Goal: Register for event/course

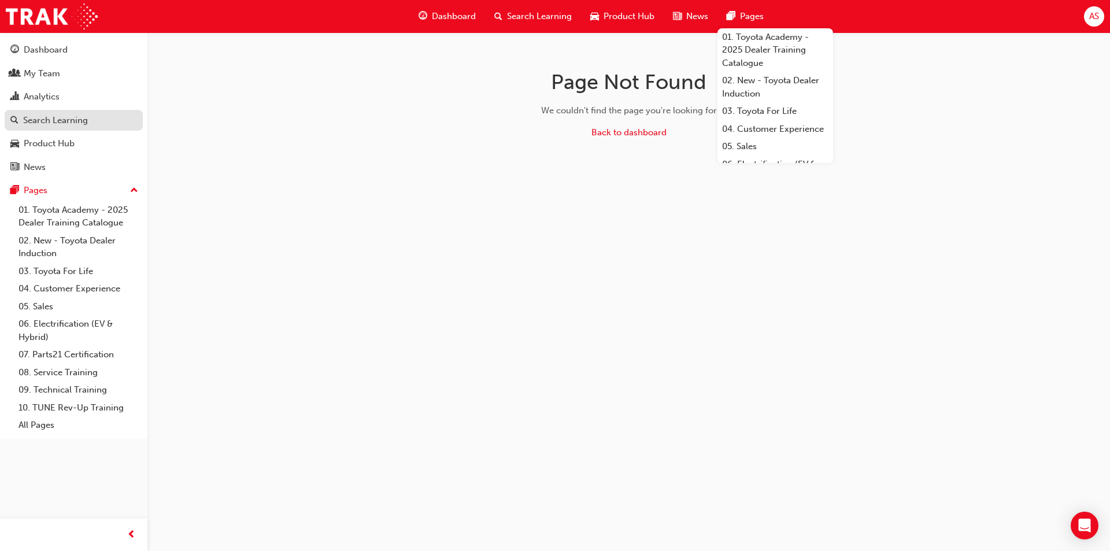
click at [51, 119] on div "Search Learning" at bounding box center [55, 120] width 65 height 13
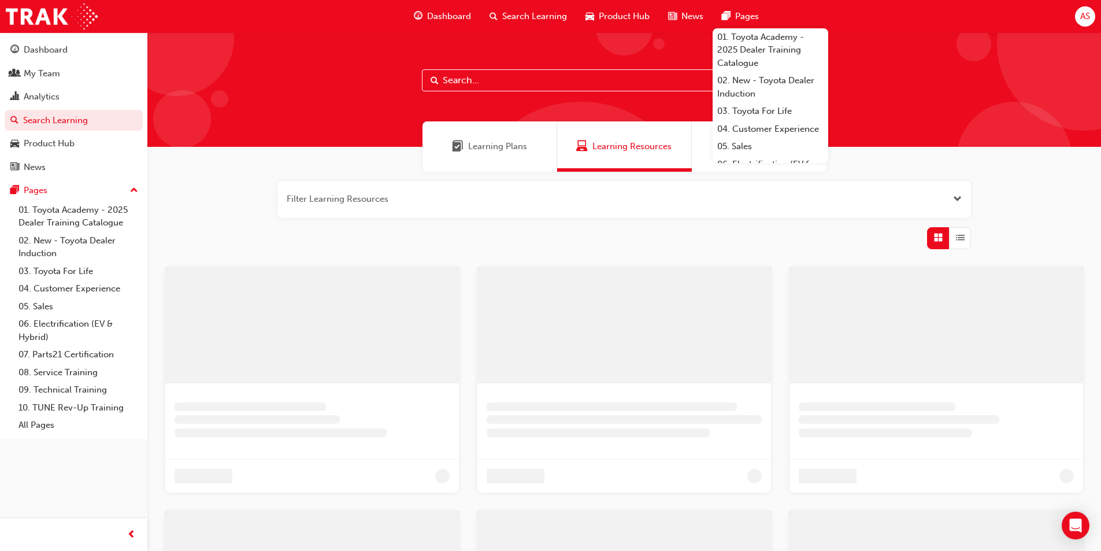
click at [475, 86] on input "text" at bounding box center [624, 80] width 405 height 22
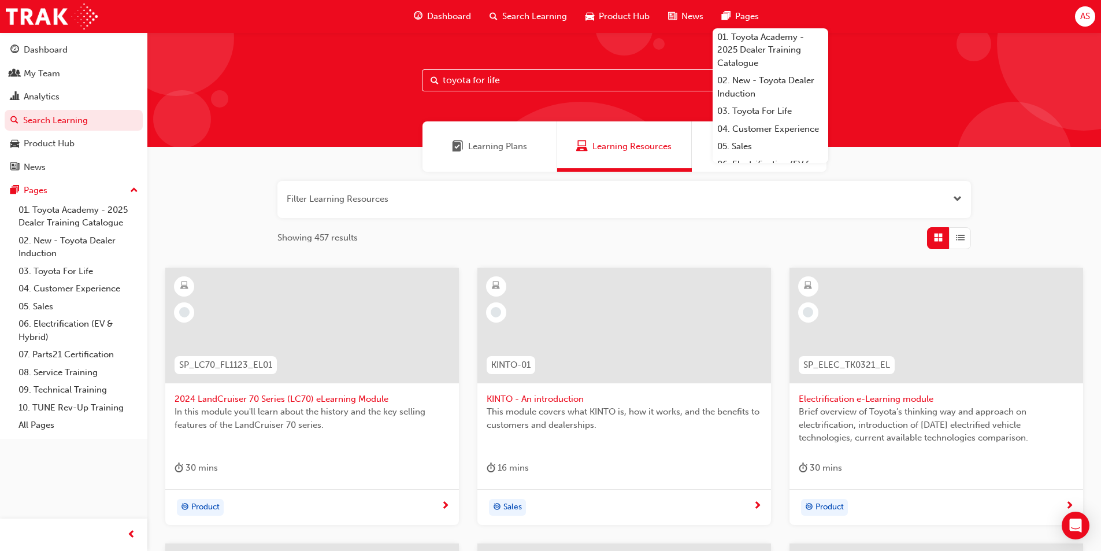
type input "toyota for life"
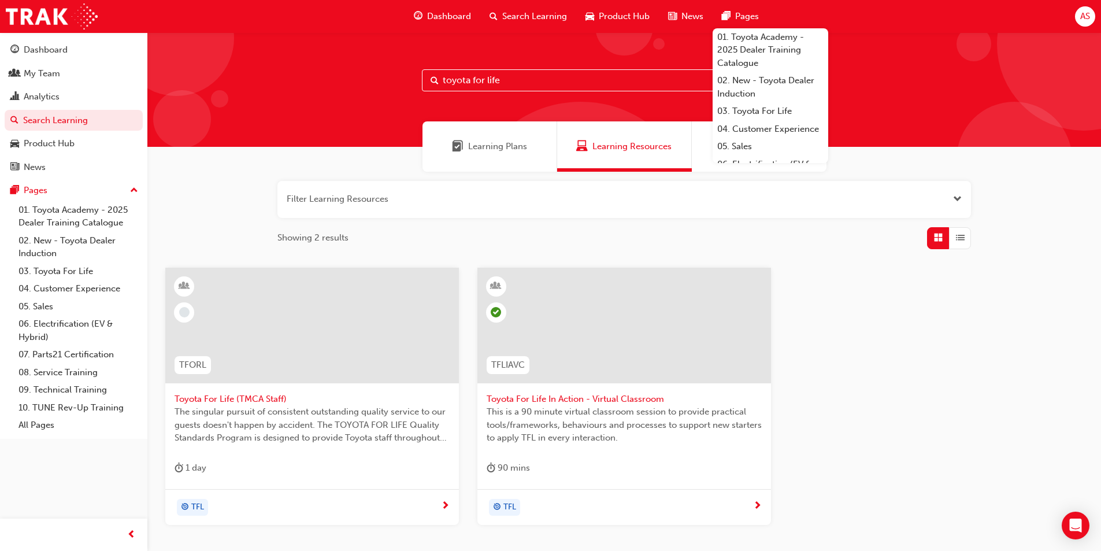
click at [545, 400] on span "Toyota For Life In Action - Virtual Classroom" at bounding box center [624, 399] width 275 height 13
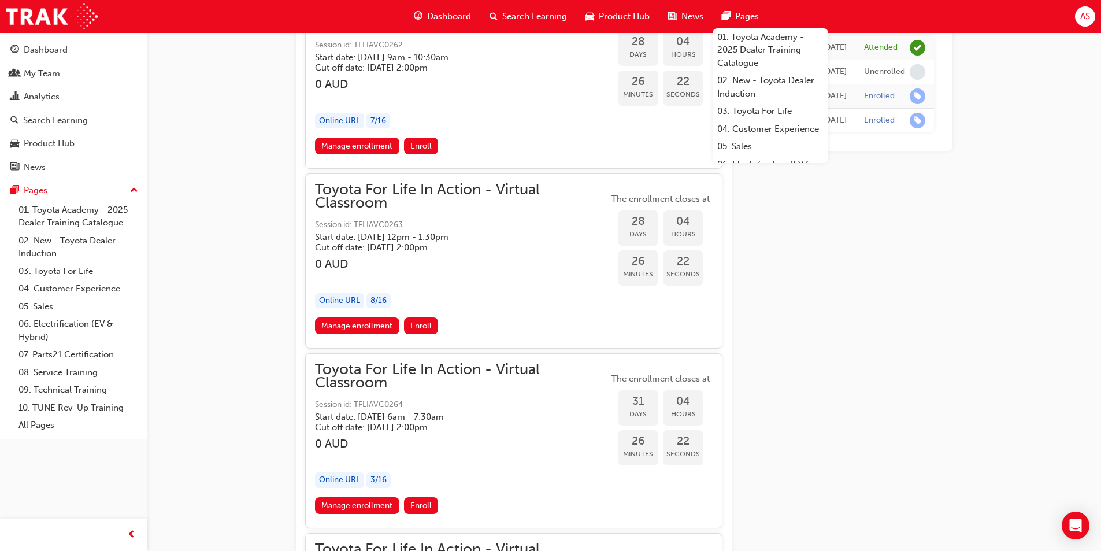
scroll to position [11211, 0]
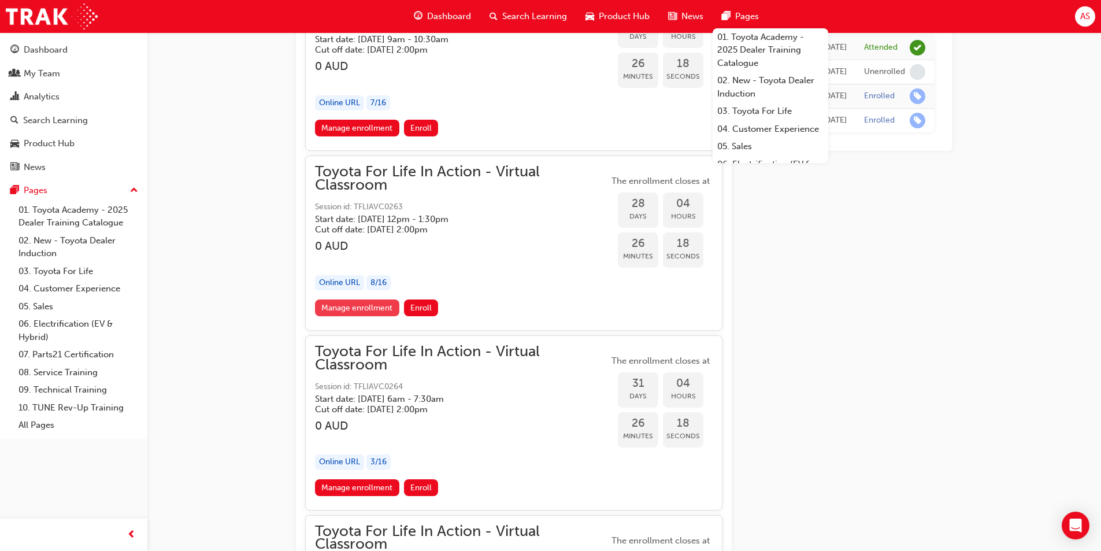
click at [373, 305] on link "Manage enrollment" at bounding box center [357, 307] width 84 height 17
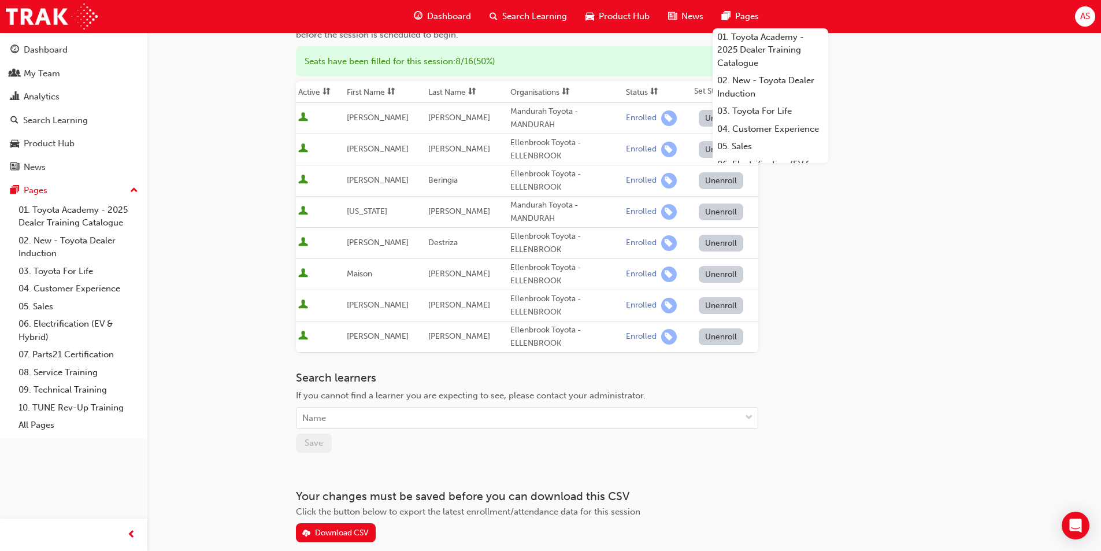
scroll to position [173, 0]
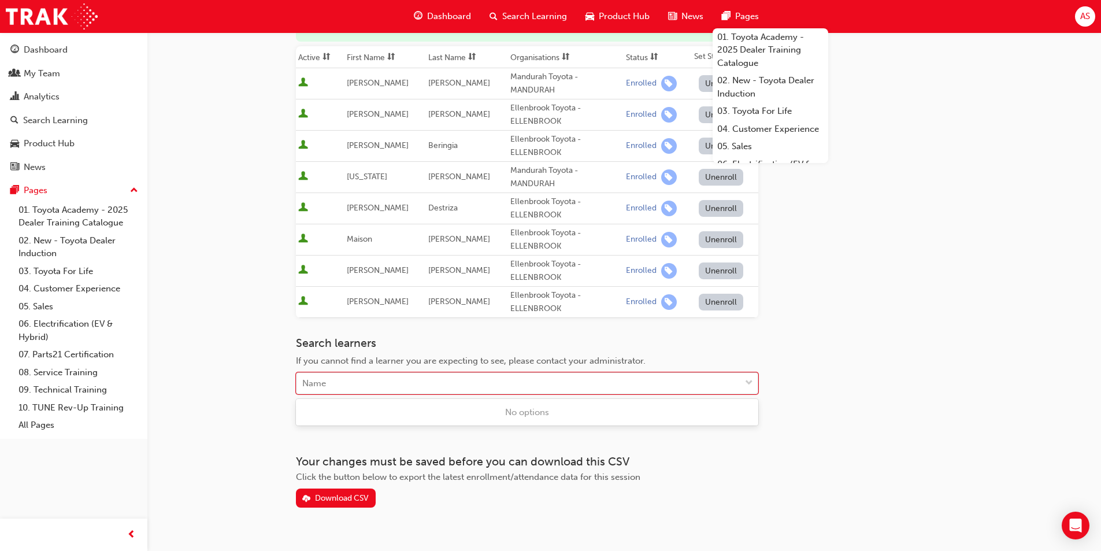
click at [401, 376] on div "Name" at bounding box center [519, 383] width 444 height 20
type input "nasi"
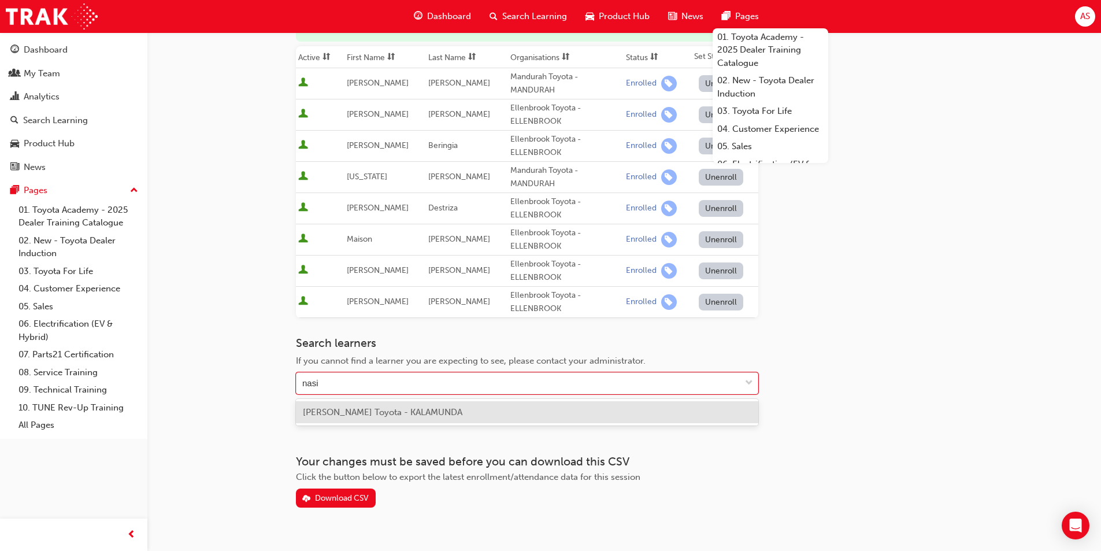
click at [463, 410] on span "[PERSON_NAME] Toyota - KALAMUNDA" at bounding box center [383, 412] width 160 height 10
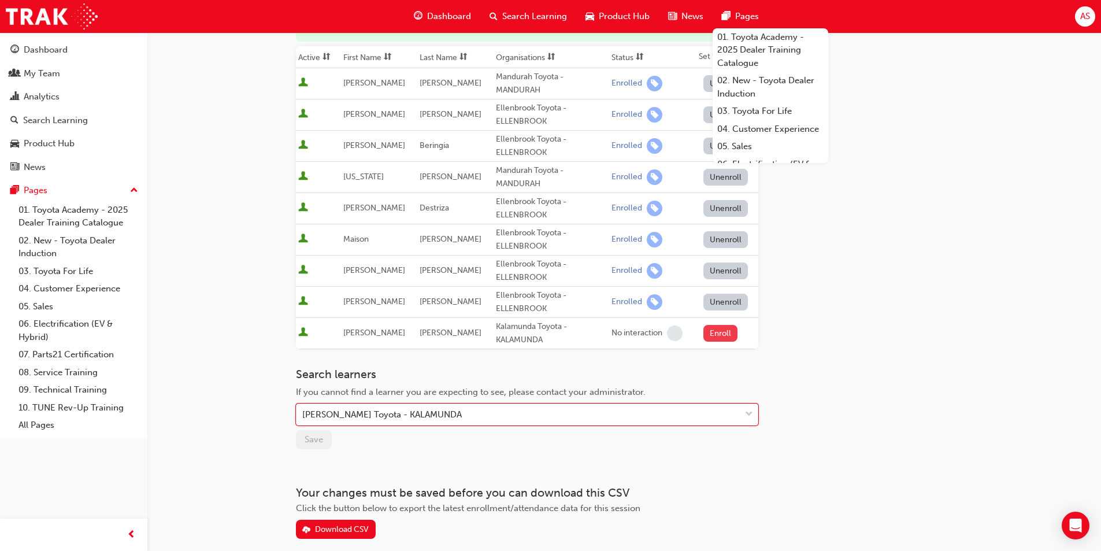
click at [713, 332] on button "Enroll" at bounding box center [721, 333] width 35 height 17
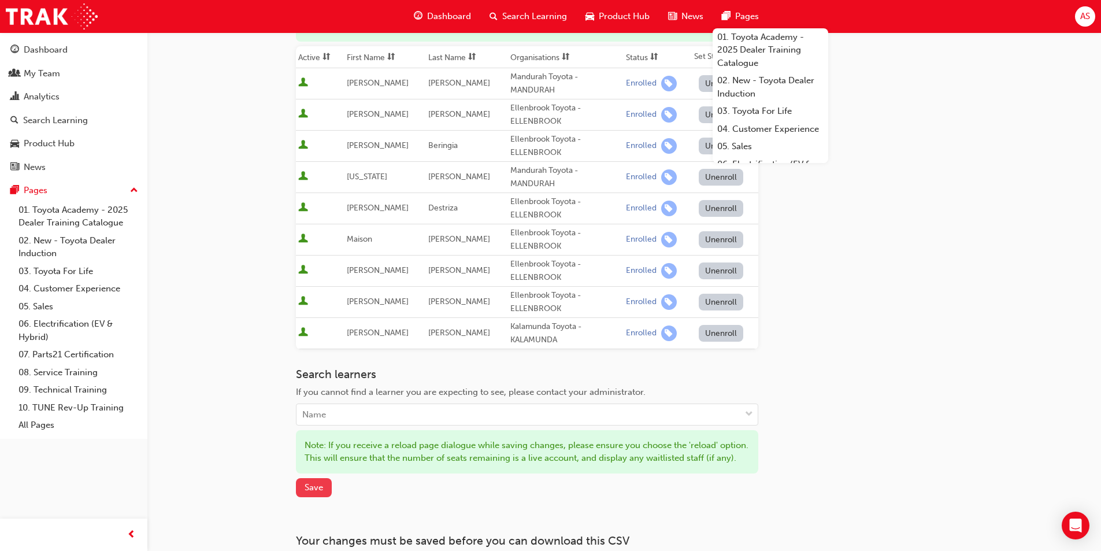
click at [316, 497] on button "Save" at bounding box center [314, 487] width 36 height 19
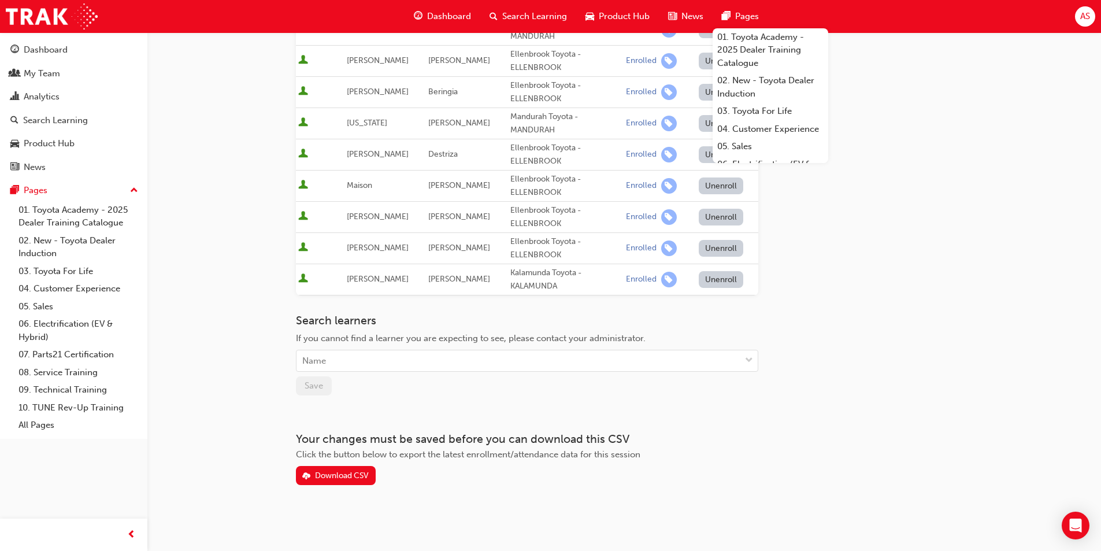
scroll to position [0, 0]
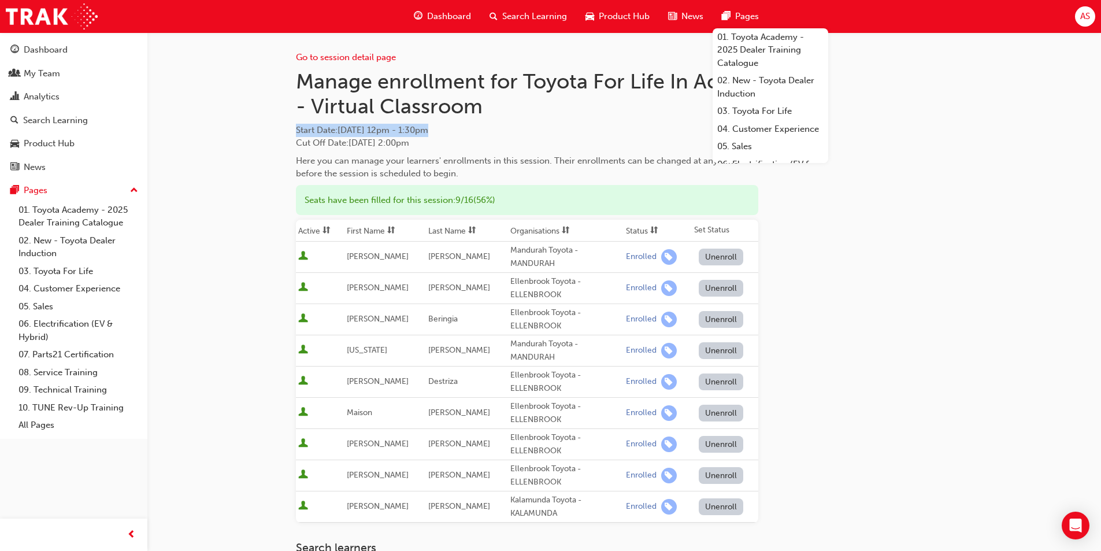
drag, startPoint x: 477, startPoint y: 130, endPoint x: 298, endPoint y: 127, distance: 179.2
click at [298, 127] on span "Start Date : [DATE] 12pm - 1:30pm" at bounding box center [527, 130] width 463 height 13
copy span "Start Date : [DATE] 12pm - 1:30pm"
click at [550, 113] on h1 "Manage enrollment for Toyota For Life In Action - Virtual Classroom" at bounding box center [527, 94] width 463 height 50
click at [91, 123] on div "Search Learning" at bounding box center [73, 120] width 127 height 14
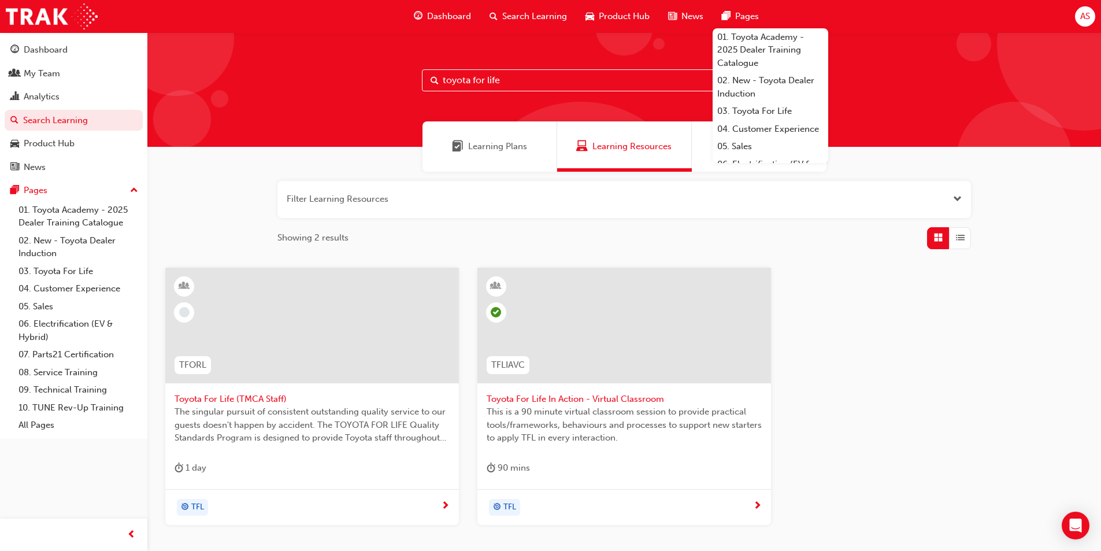
click at [552, 395] on span "Toyota For Life In Action - Virtual Classroom" at bounding box center [624, 399] width 275 height 13
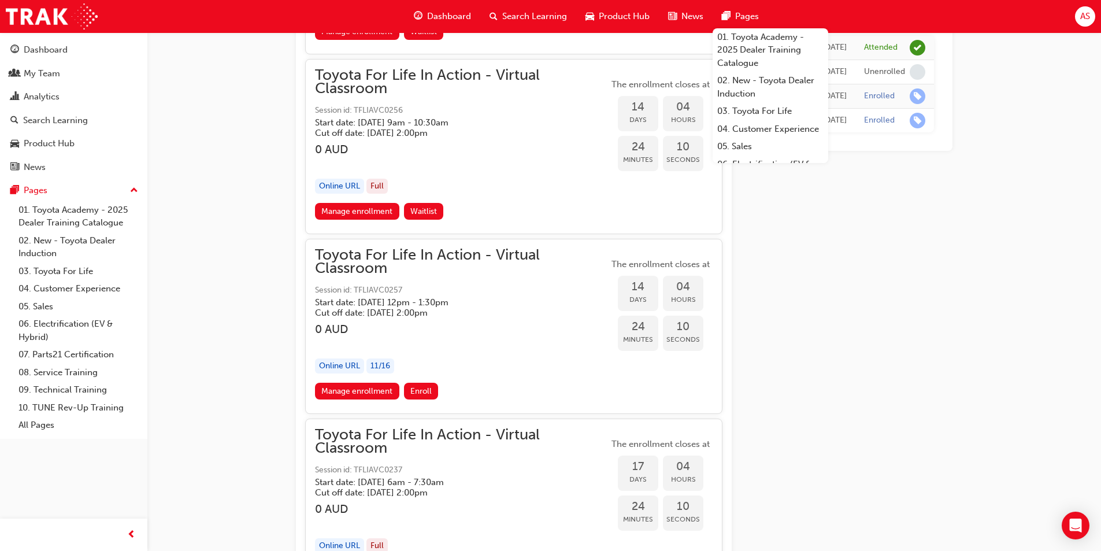
scroll to position [5946, 0]
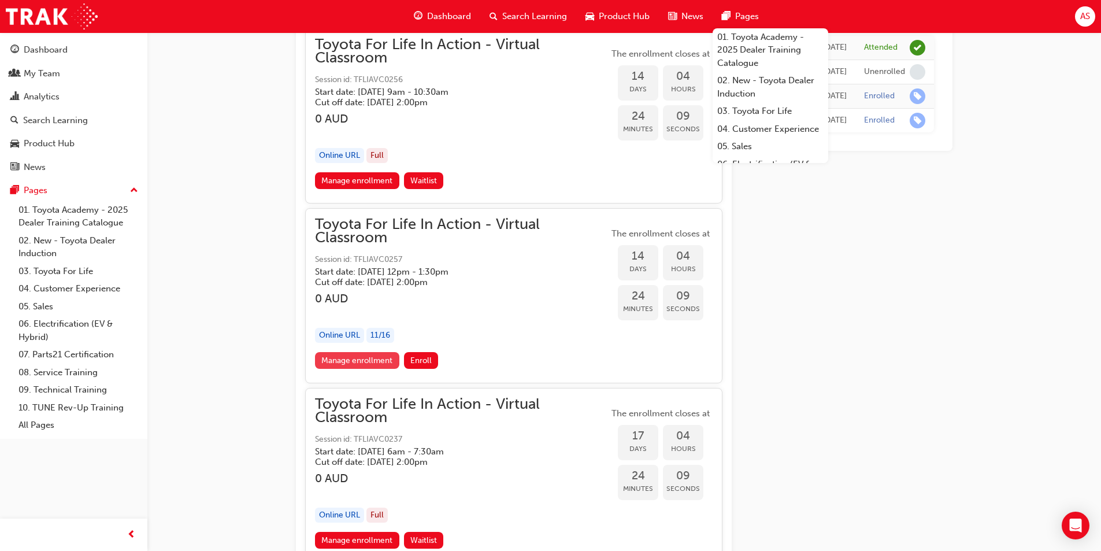
click at [365, 355] on link "Manage enrollment" at bounding box center [357, 360] width 84 height 17
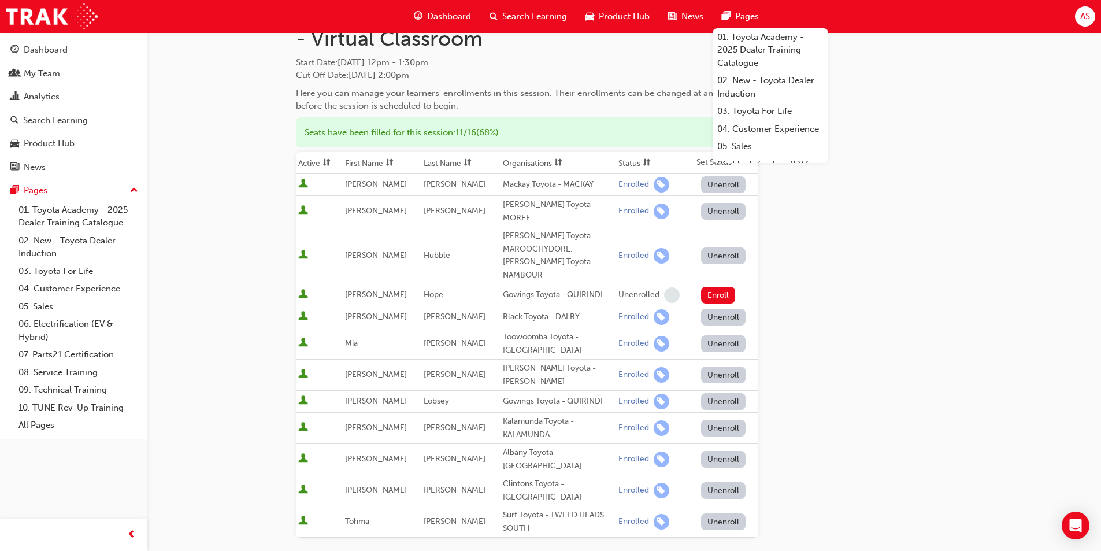
scroll to position [47, 0]
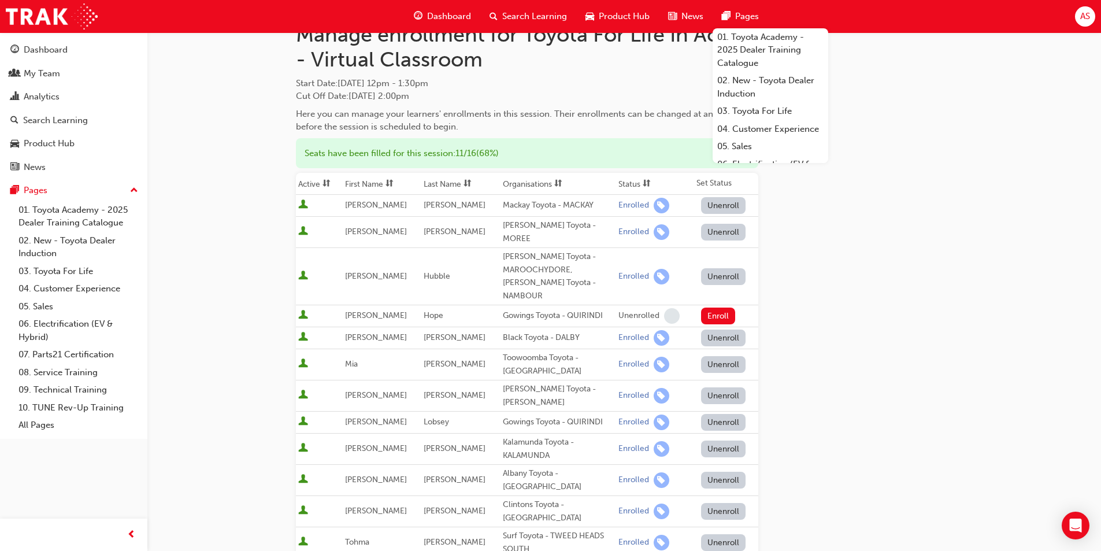
click at [722, 441] on button "Unenroll" at bounding box center [723, 449] width 45 height 17
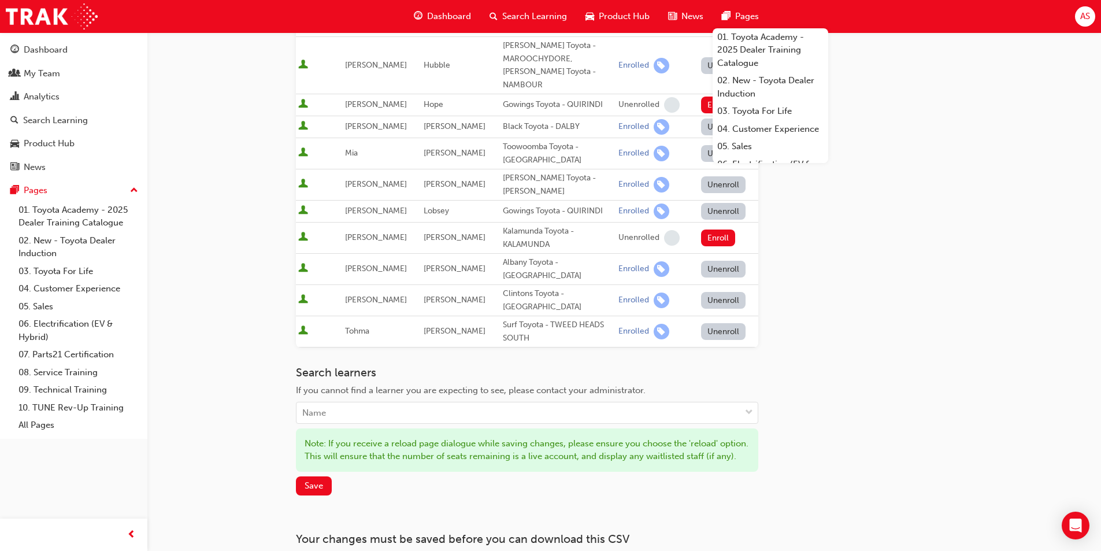
scroll to position [278, 0]
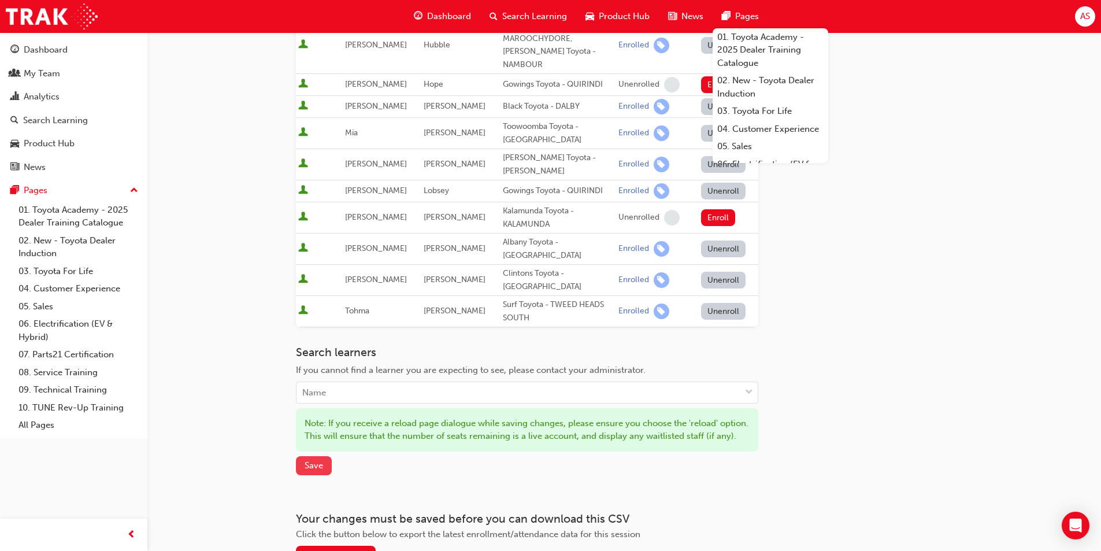
click at [310, 460] on span "Save" at bounding box center [314, 465] width 19 height 10
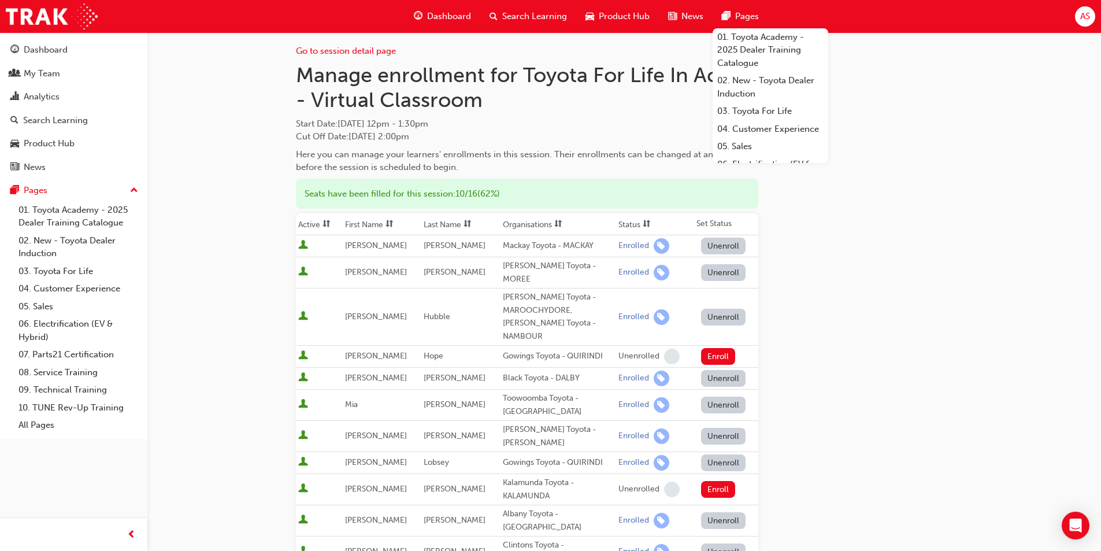
scroll to position [0, 0]
